Goal: Task Accomplishment & Management: Use online tool/utility

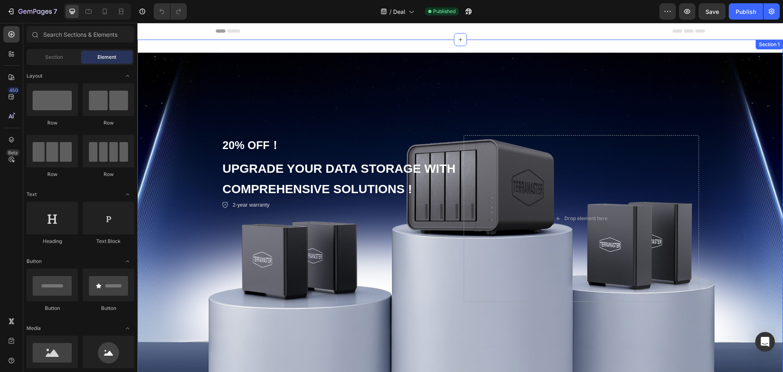
click at [202, 48] on div "20% OFF！ Text Block UPGRADE YOUR DATA STORAGE WITH COMPREHENSIVE SOLUTIONS ! He…" at bounding box center [461, 218] width 646 height 357
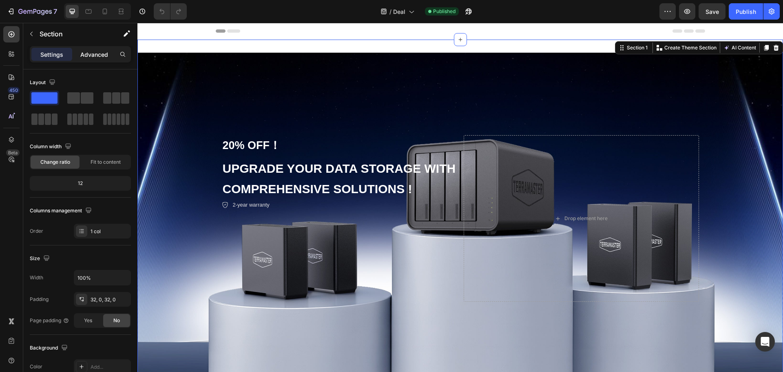
click at [80, 58] on div "Advanced" at bounding box center [94, 54] width 41 height 13
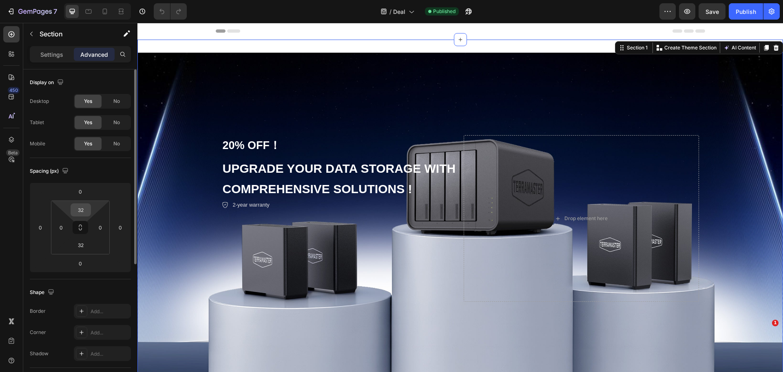
click at [86, 208] on input "32" at bounding box center [81, 210] width 16 height 12
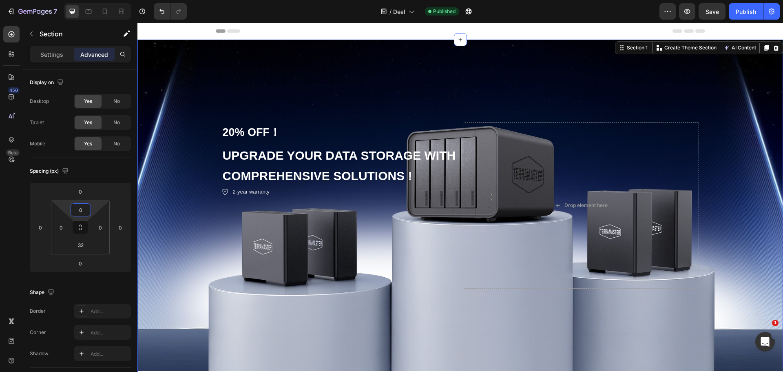
scroll to position [367, 0]
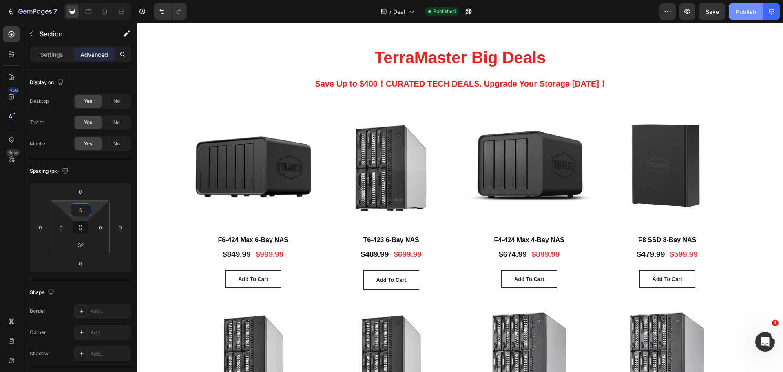
type input "0"
click at [743, 10] on div "Publish" at bounding box center [746, 11] width 20 height 9
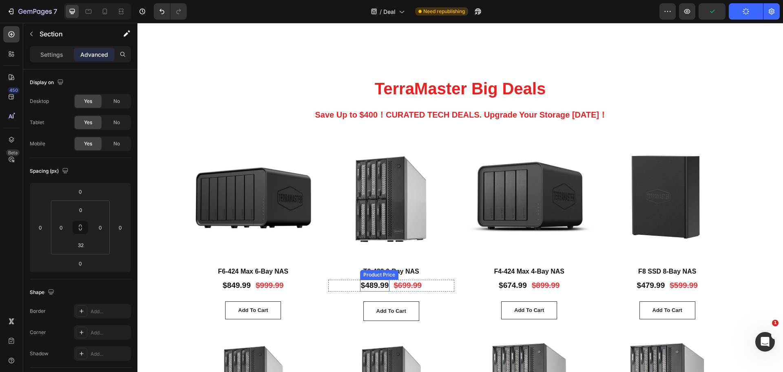
scroll to position [326, 0]
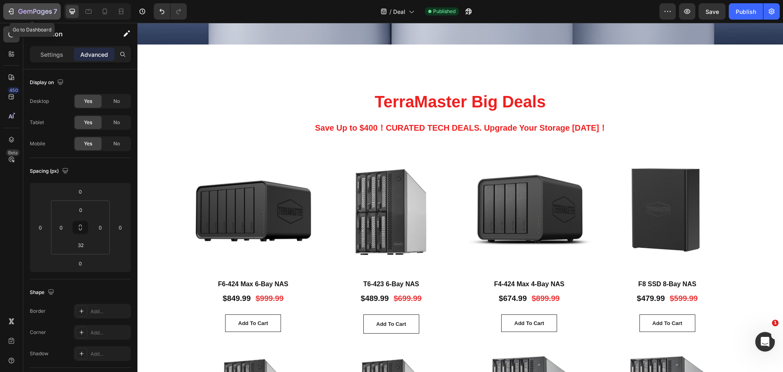
click at [16, 11] on div "7" at bounding box center [32, 12] width 50 height 10
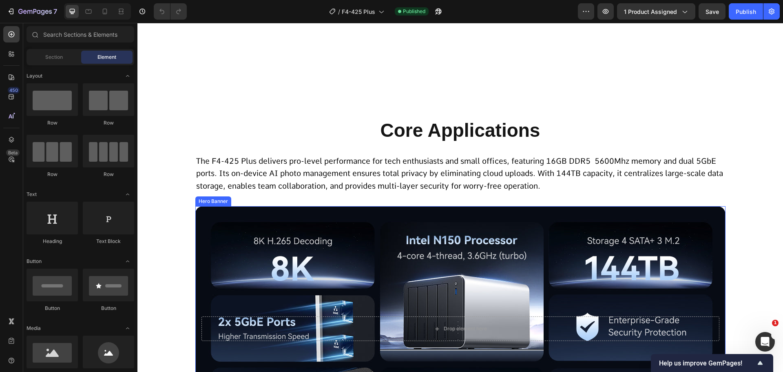
scroll to position [490, 0]
